Goal: Information Seeking & Learning: Check status

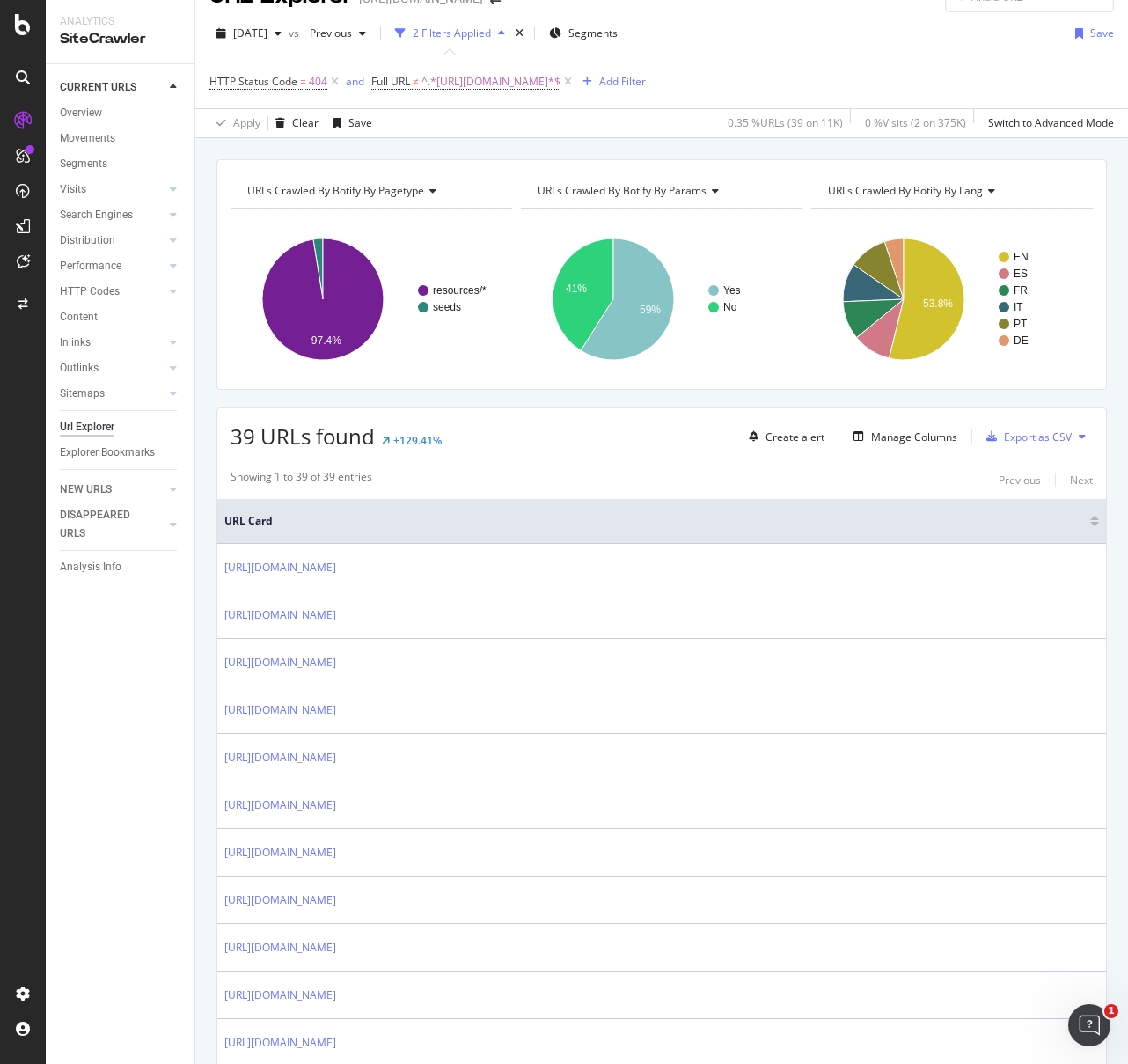
scroll to position [103, 0]
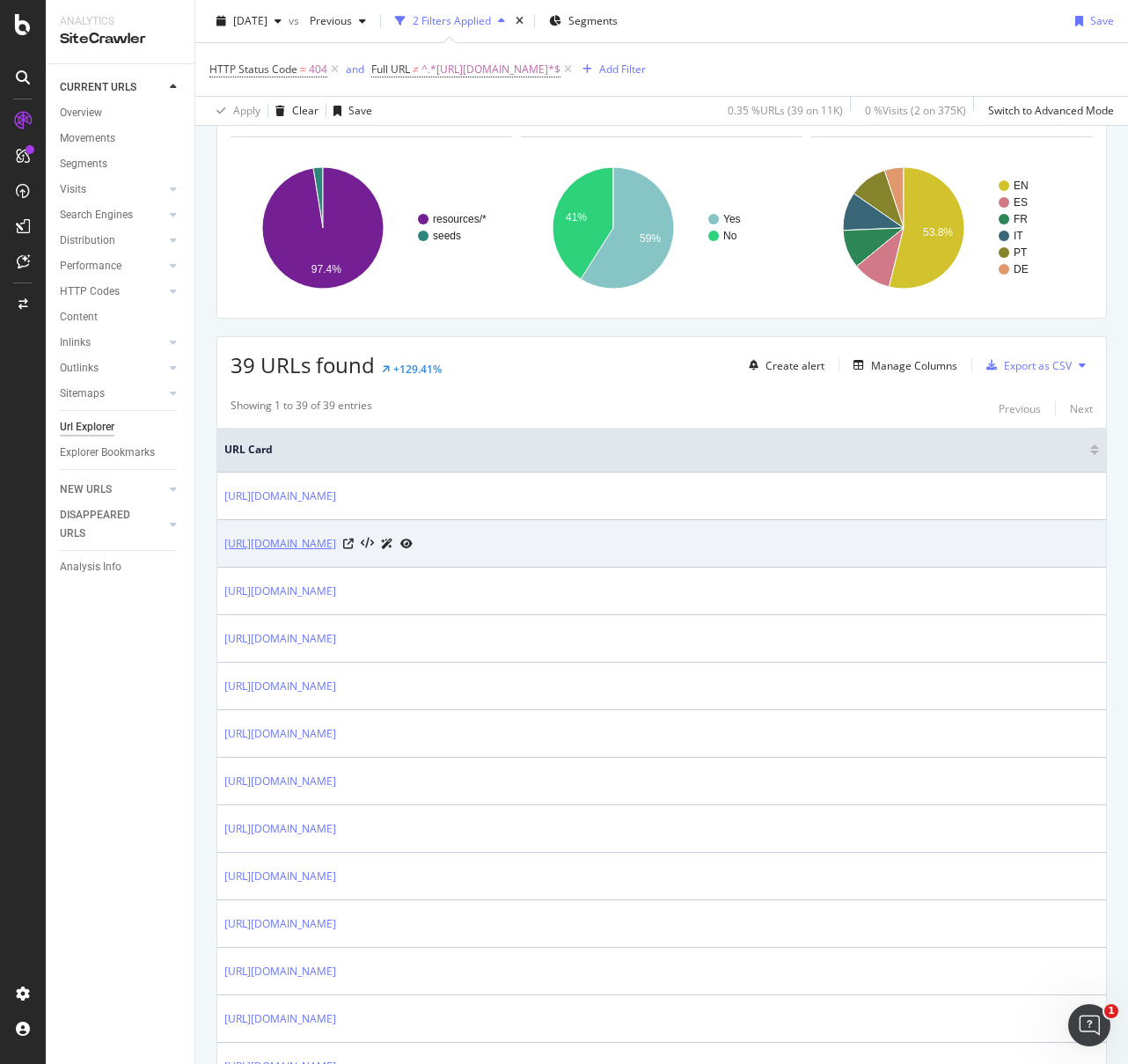
click at [336, 546] on link "https://sproutsocial.com/fr/insights/sprout-social-alternatives/" at bounding box center [280, 544] width 112 height 18
click at [354, 545] on icon at bounding box center [349, 544] width 11 height 11
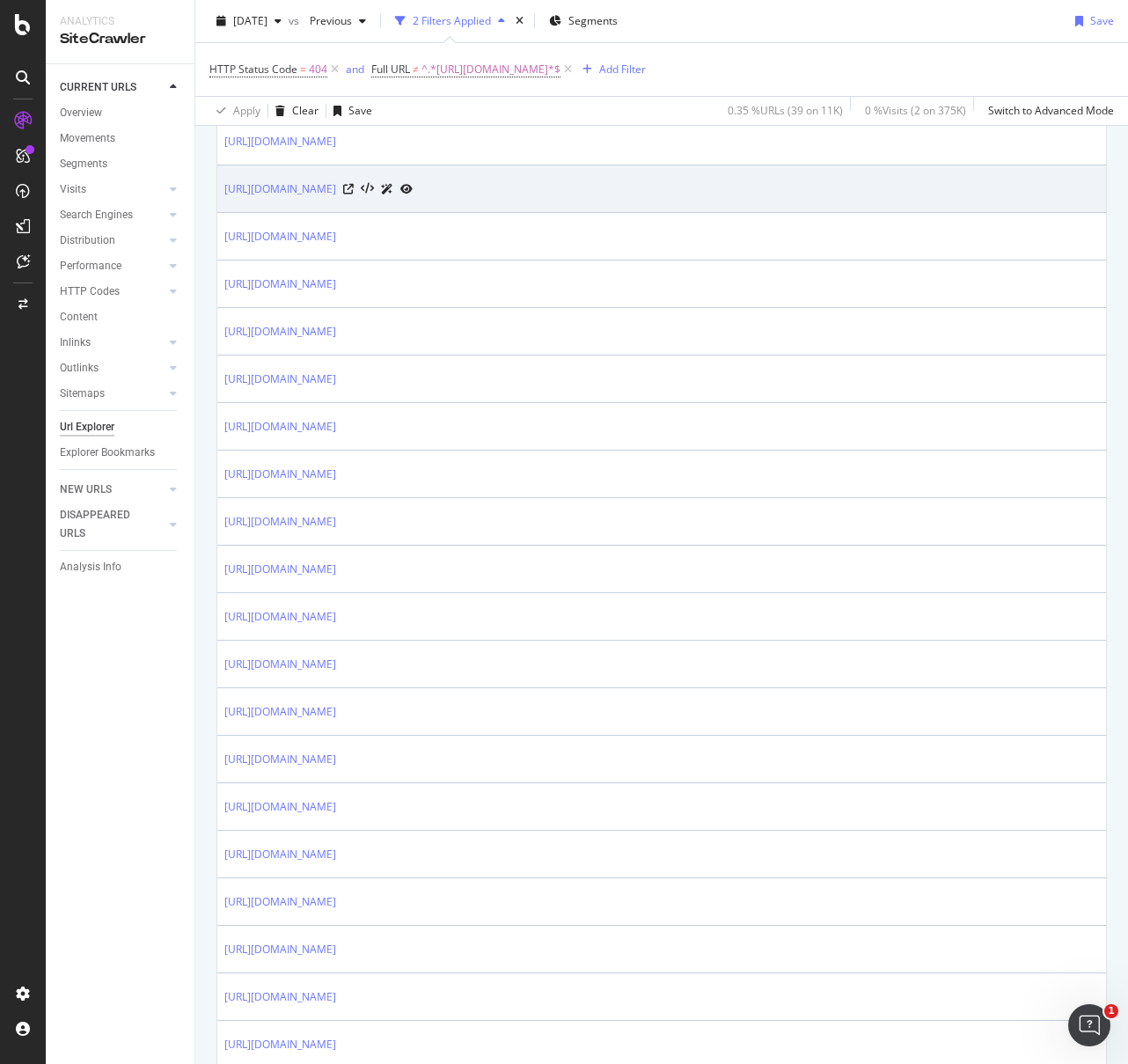
scroll to position [939, 0]
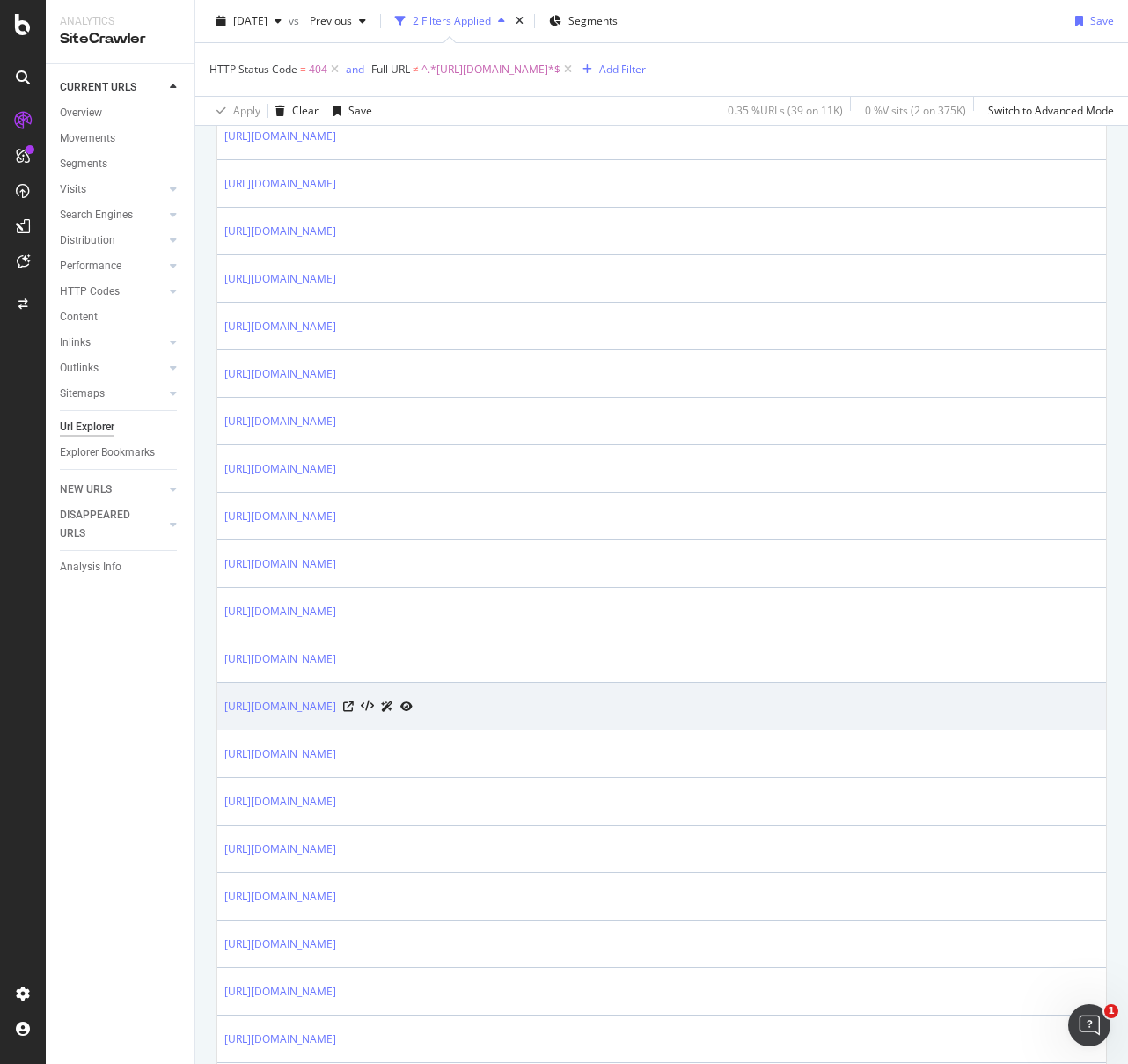
click at [413, 705] on icon at bounding box center [407, 707] width 13 height 11
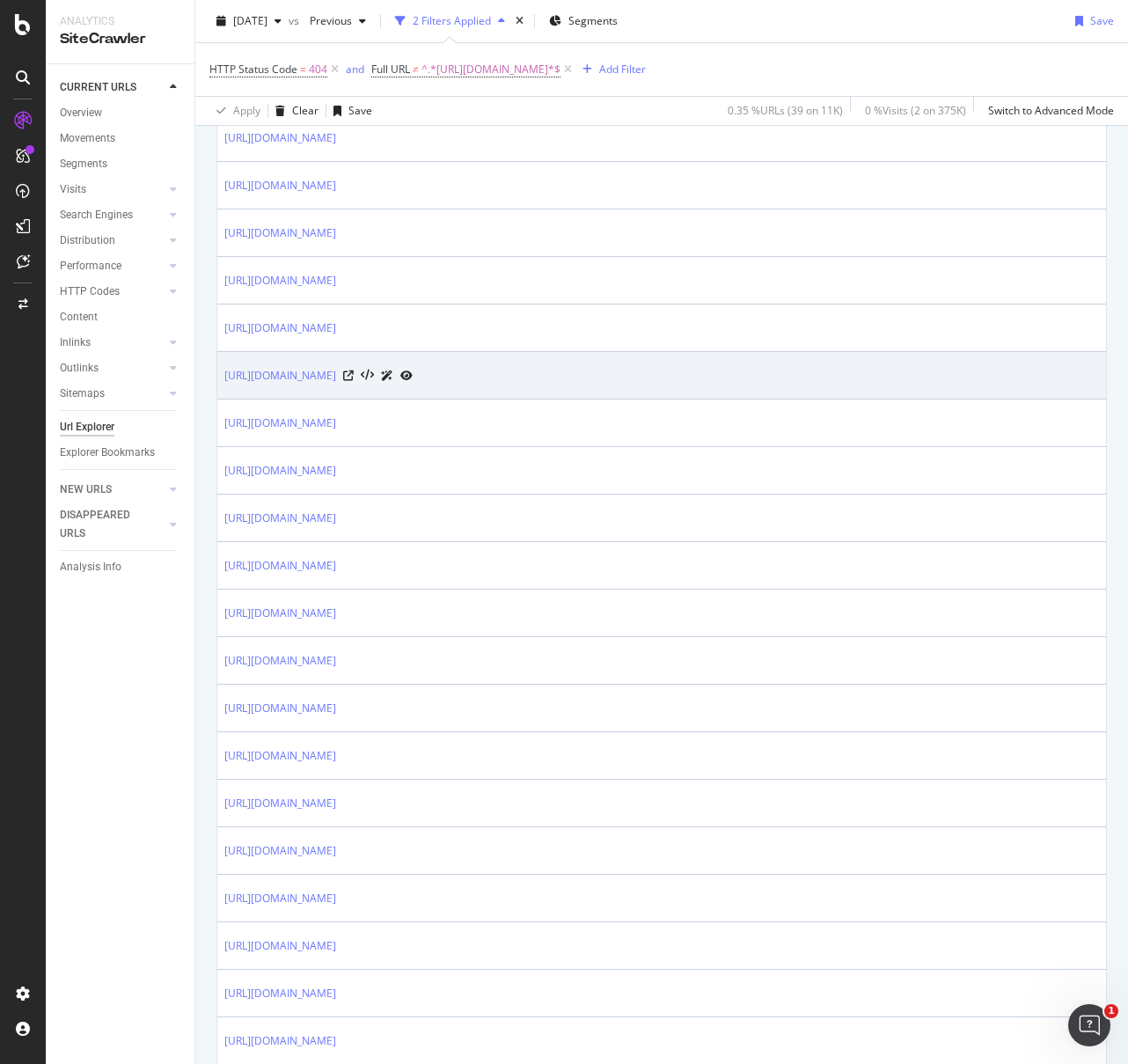
scroll to position [1379, 0]
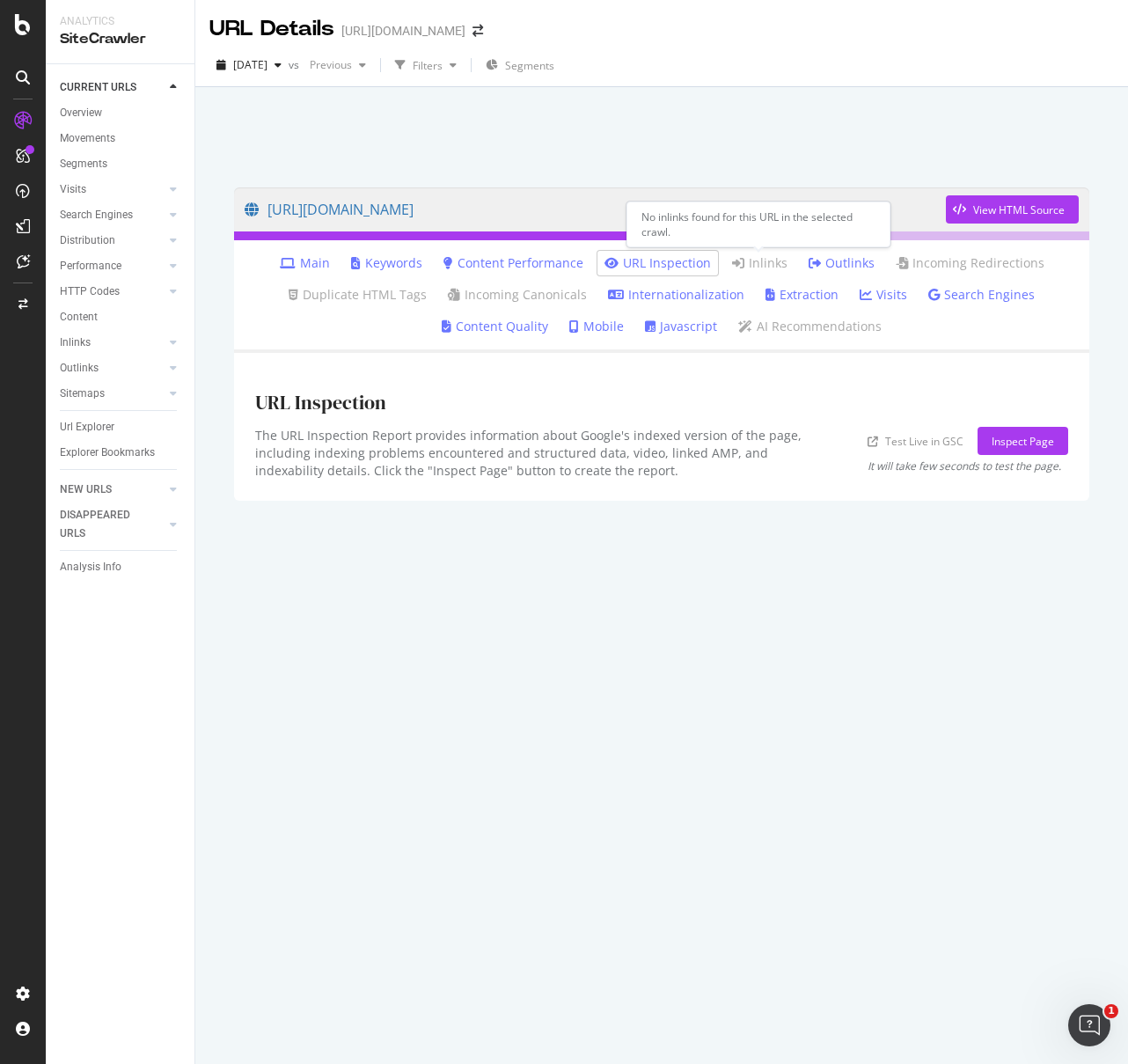
click at [739, 261] on icon at bounding box center [739, 264] width 13 height 13
